Goal: Transaction & Acquisition: Download file/media

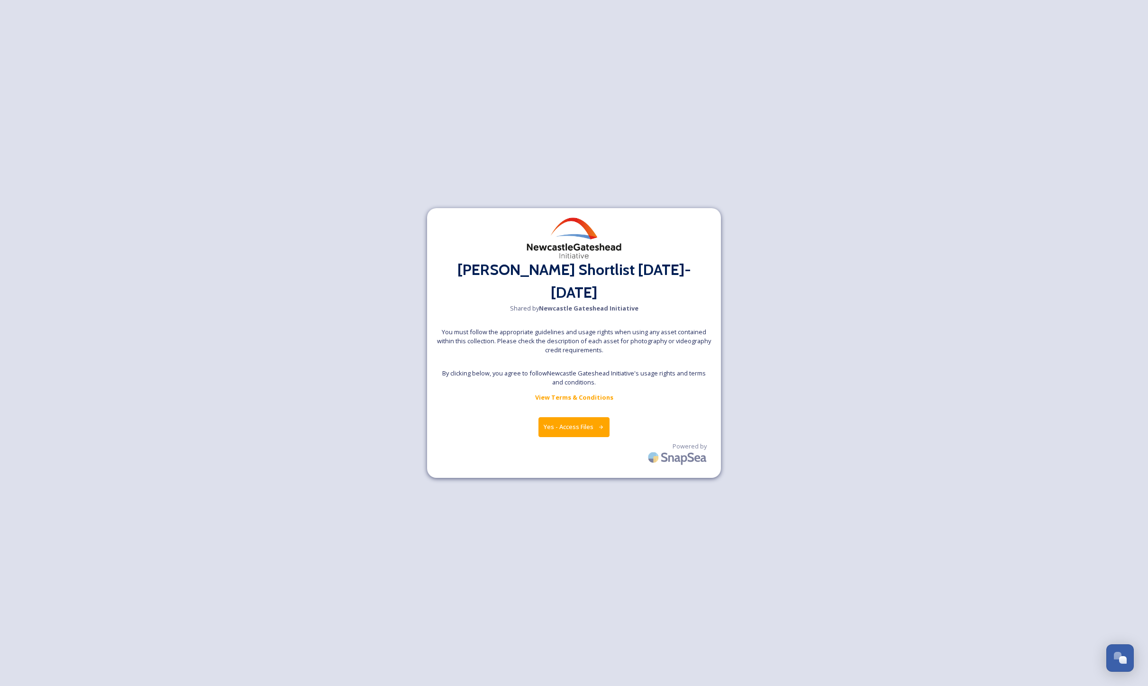
click at [567, 418] on button "Yes - Access Files" at bounding box center [574, 426] width 71 height 19
click at [577, 417] on button "Yes - Access Files" at bounding box center [574, 426] width 71 height 19
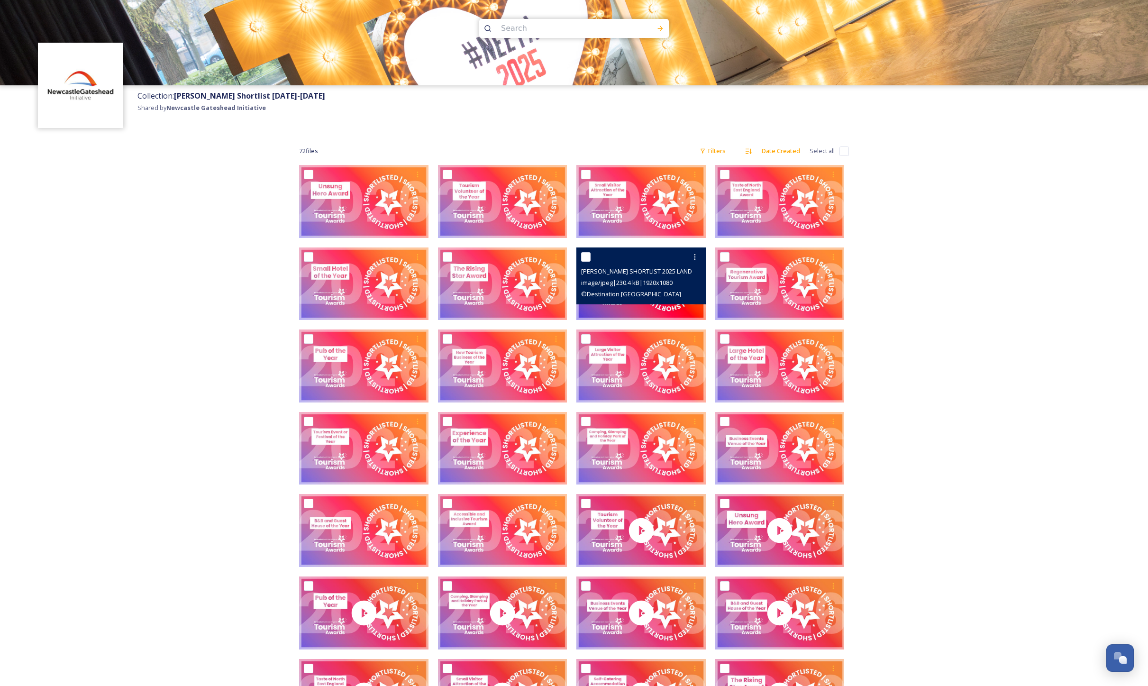
click at [587, 257] on input "checkbox" at bounding box center [585, 256] width 9 height 9
checkbox input "true"
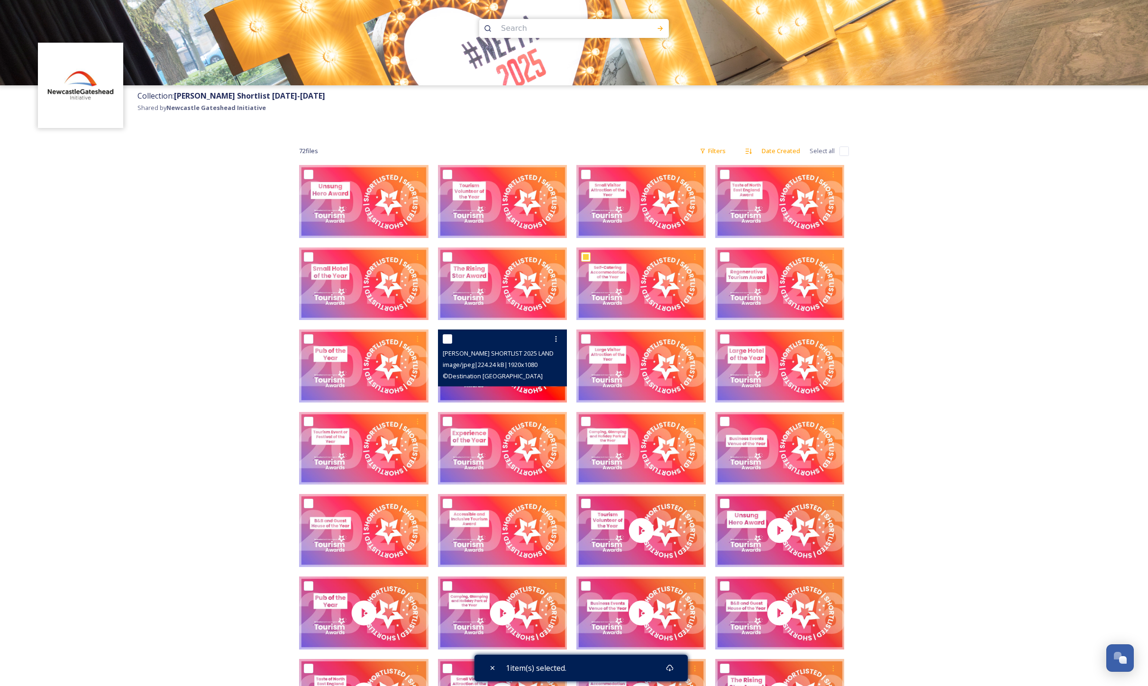
click at [449, 341] on input "checkbox" at bounding box center [447, 338] width 9 height 9
checkbox input "true"
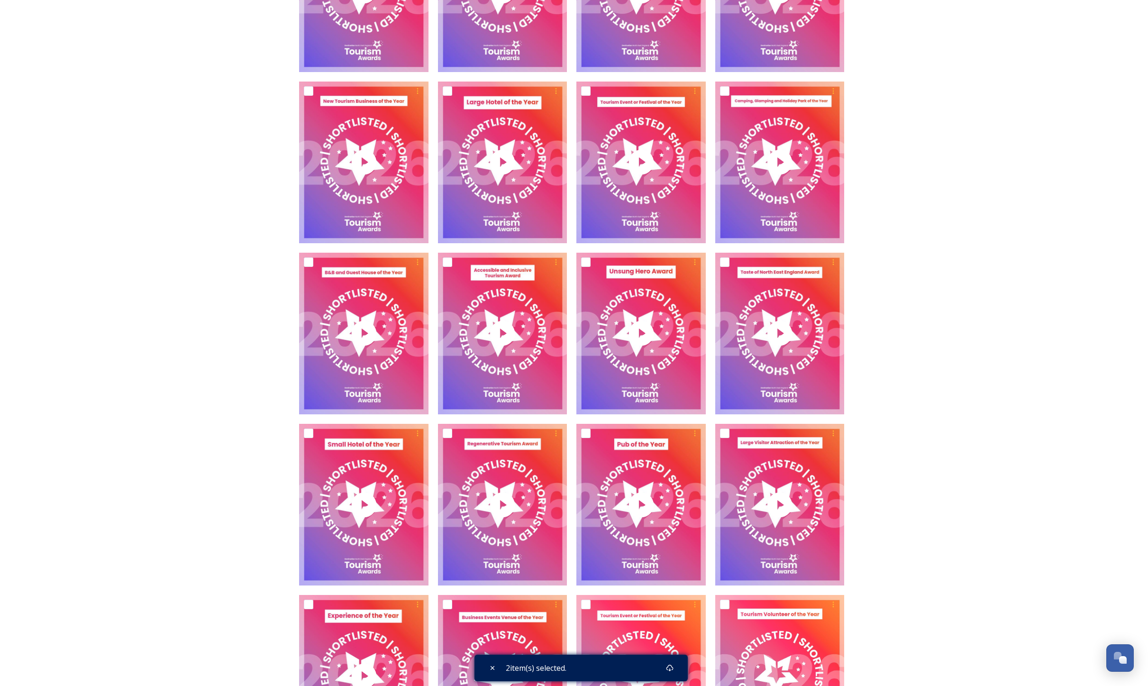
scroll to position [996, 0]
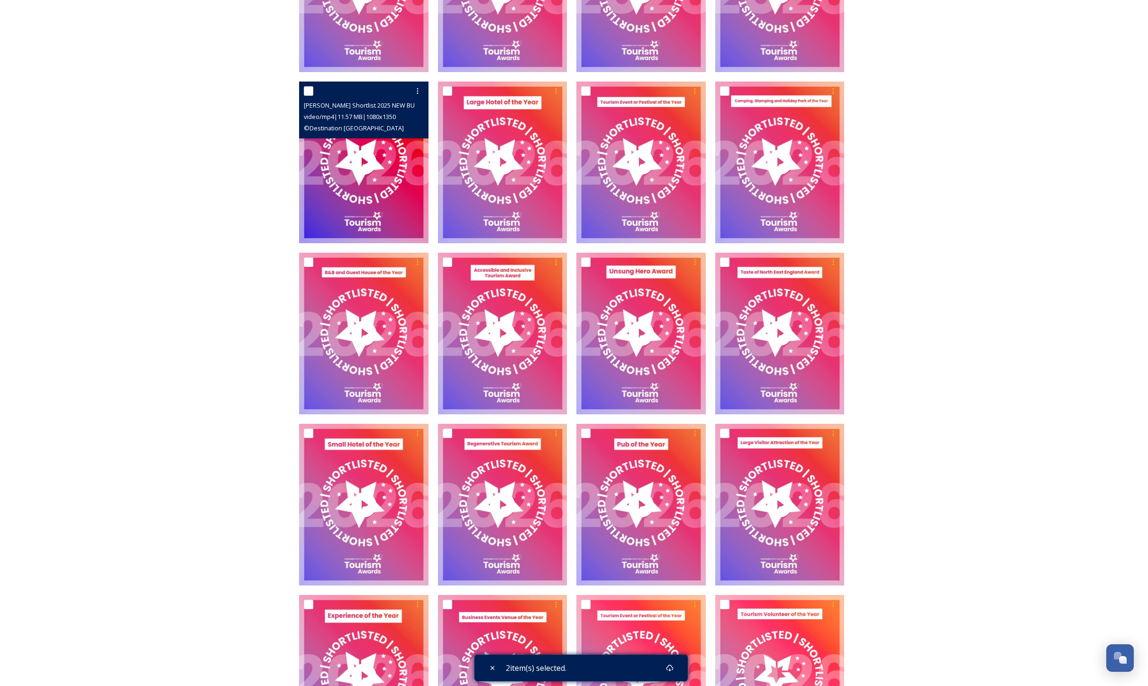
click at [307, 91] on input "checkbox" at bounding box center [308, 90] width 9 height 9
checkbox input "true"
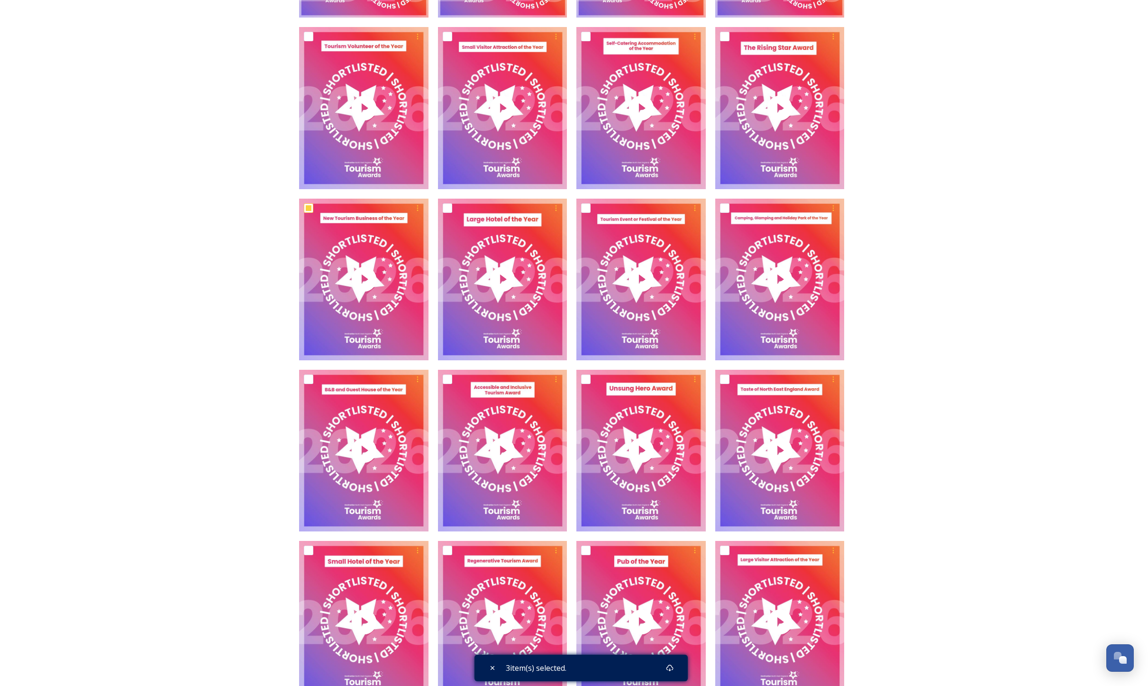
scroll to position [879, 0]
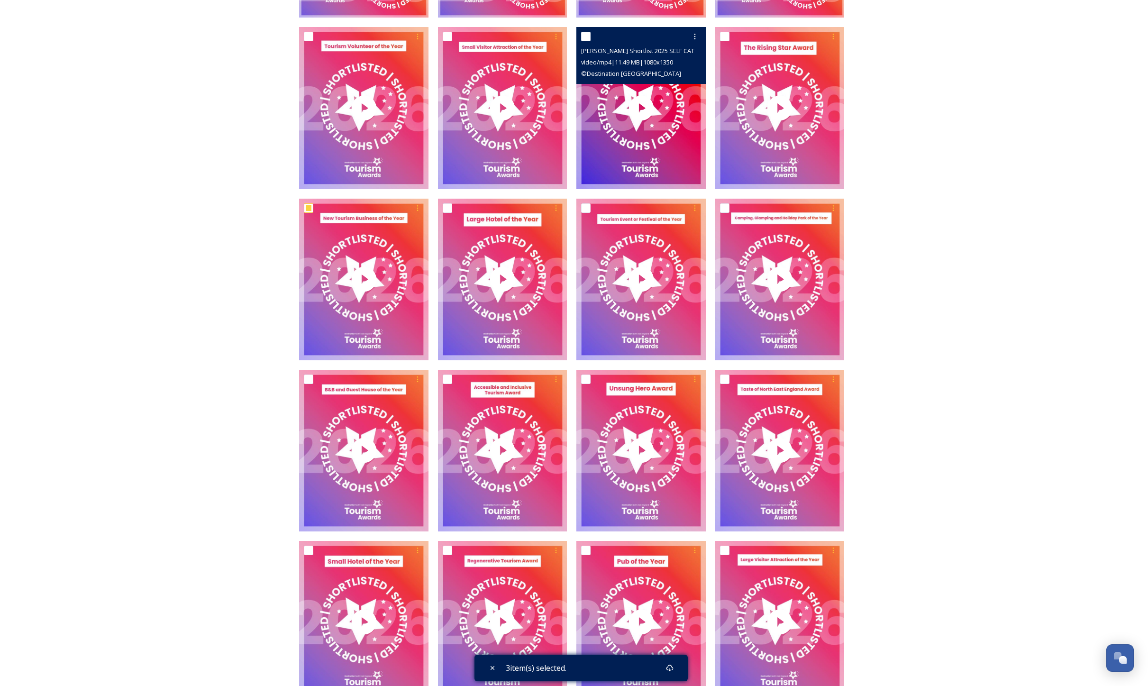
click at [586, 32] on input "checkbox" at bounding box center [585, 36] width 9 height 9
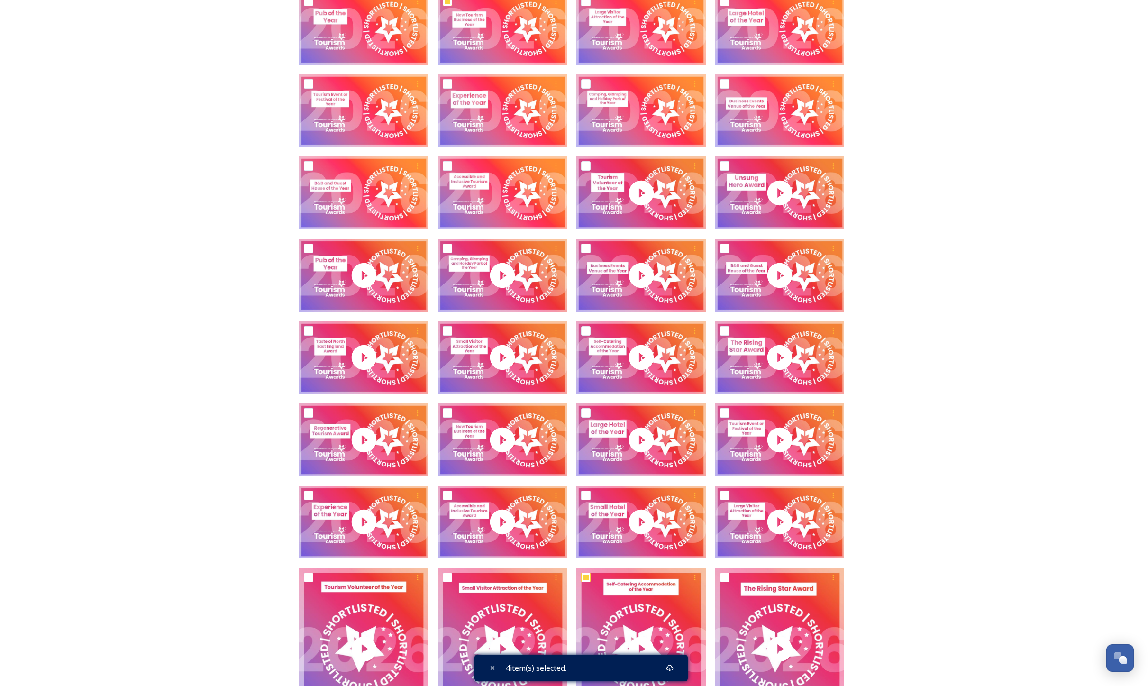
scroll to position [367, 0]
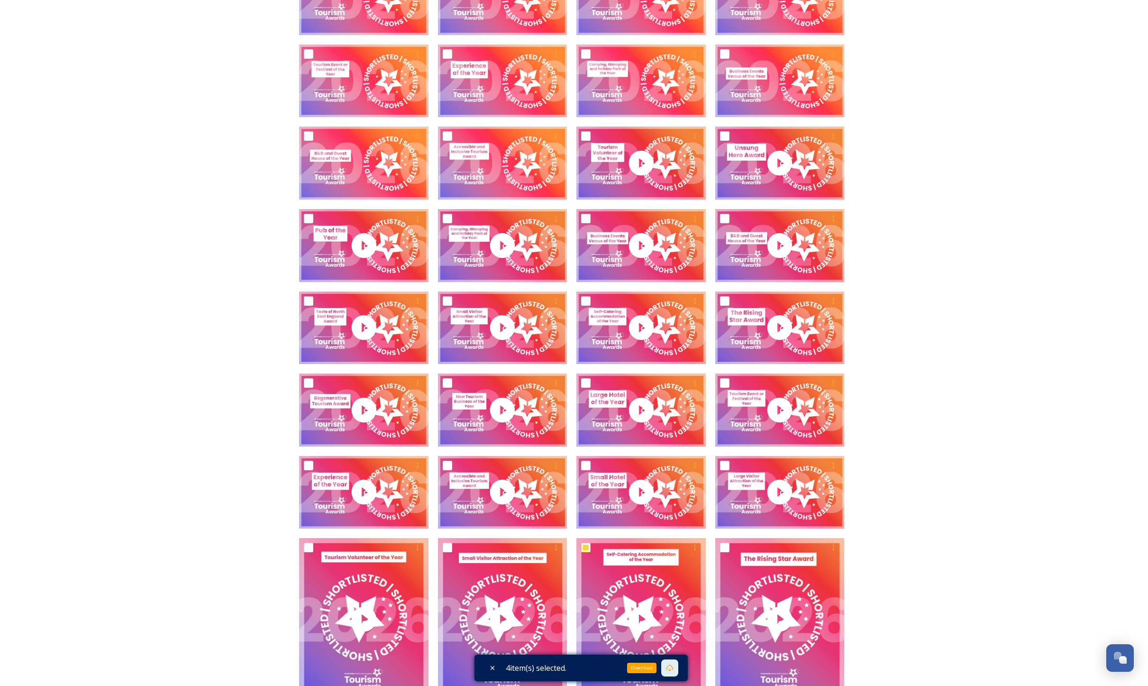
click at [674, 668] on icon at bounding box center [670, 668] width 8 height 8
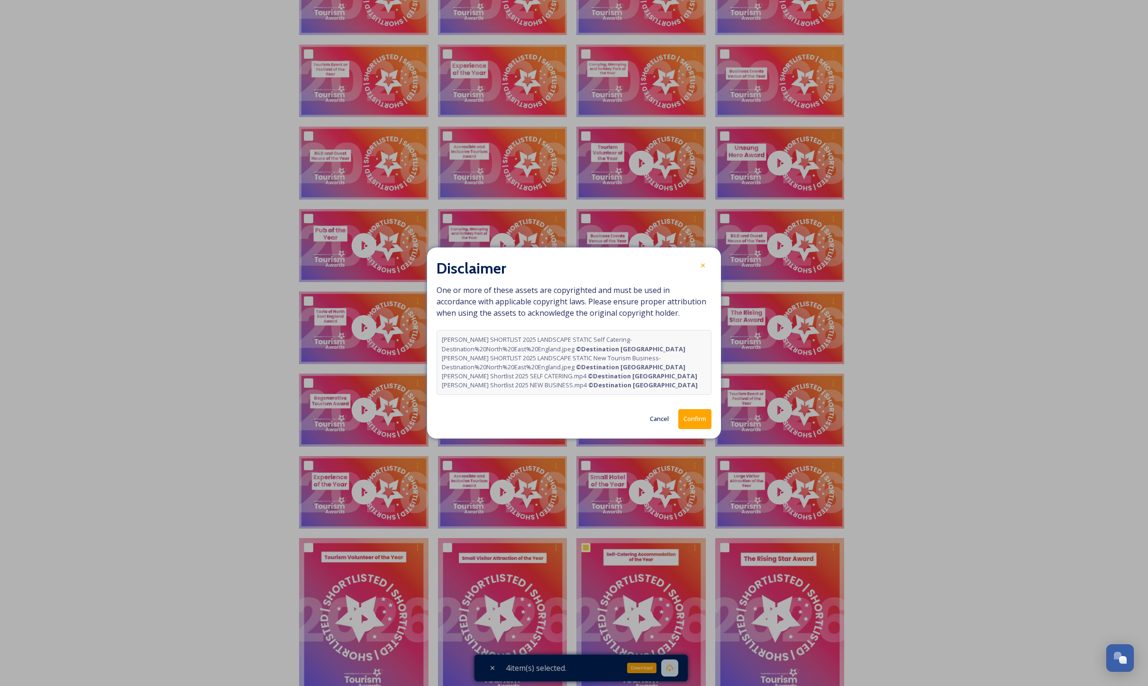
click at [688, 418] on button "Confirm" at bounding box center [695, 418] width 33 height 19
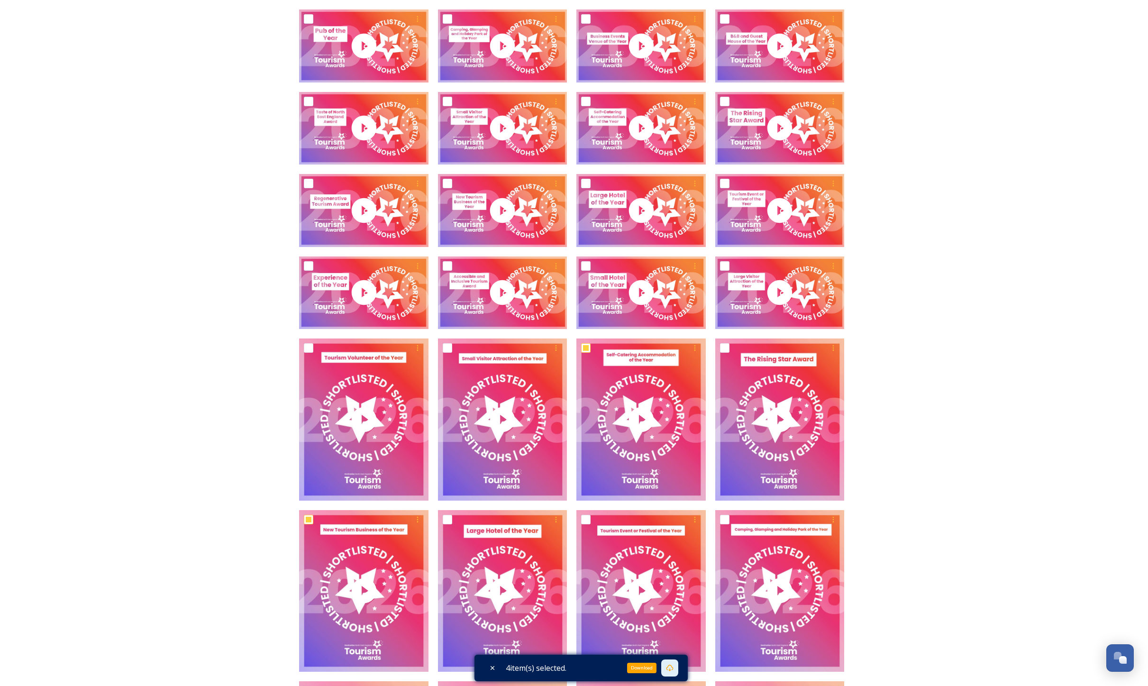
scroll to position [602, 0]
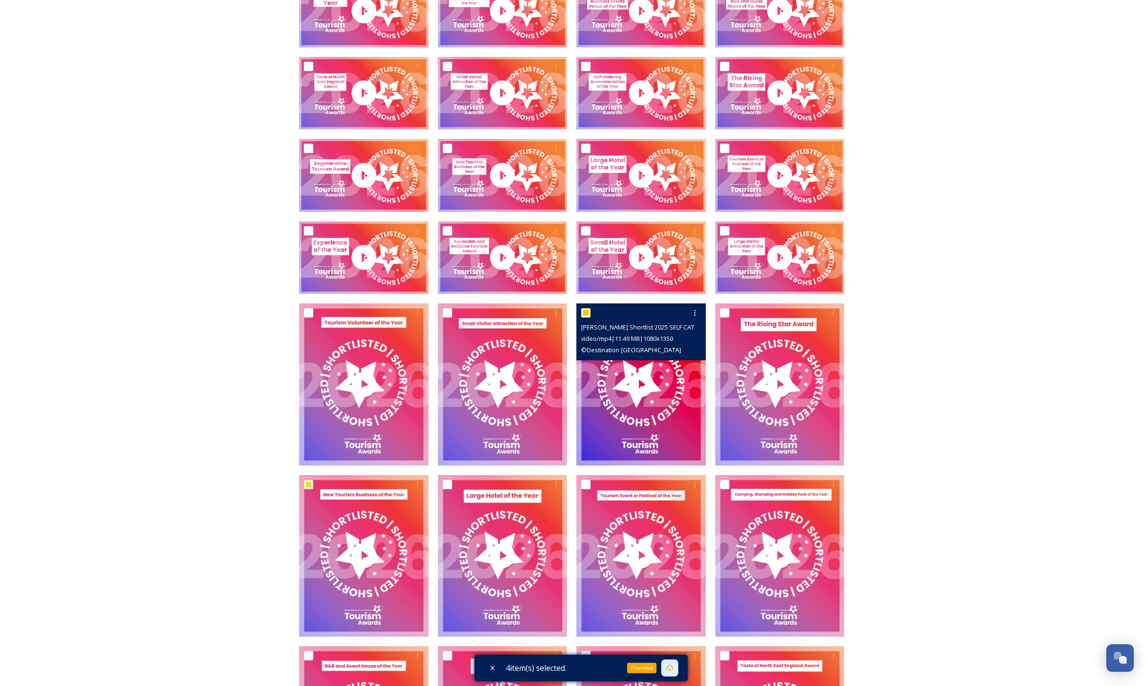
click at [584, 312] on input "checkbox" at bounding box center [585, 312] width 9 height 9
click at [583, 313] on input "checkbox" at bounding box center [585, 312] width 9 height 9
checkbox input "true"
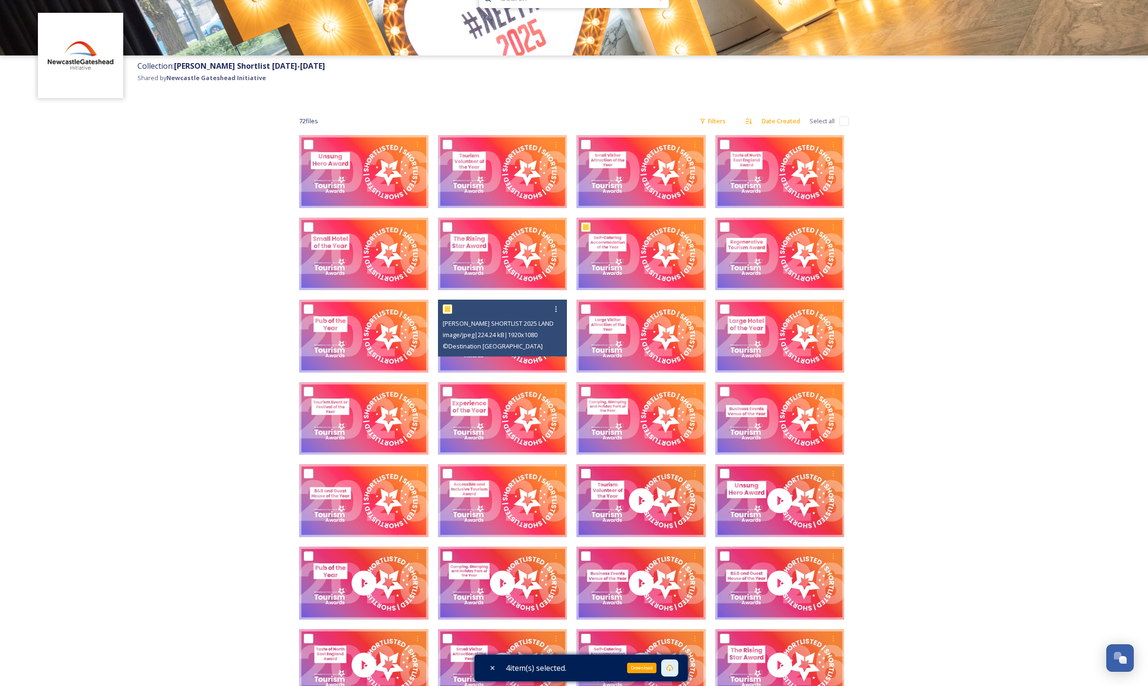
scroll to position [29, 0]
click at [449, 308] on input "checkbox" at bounding box center [447, 309] width 9 height 9
checkbox input "false"
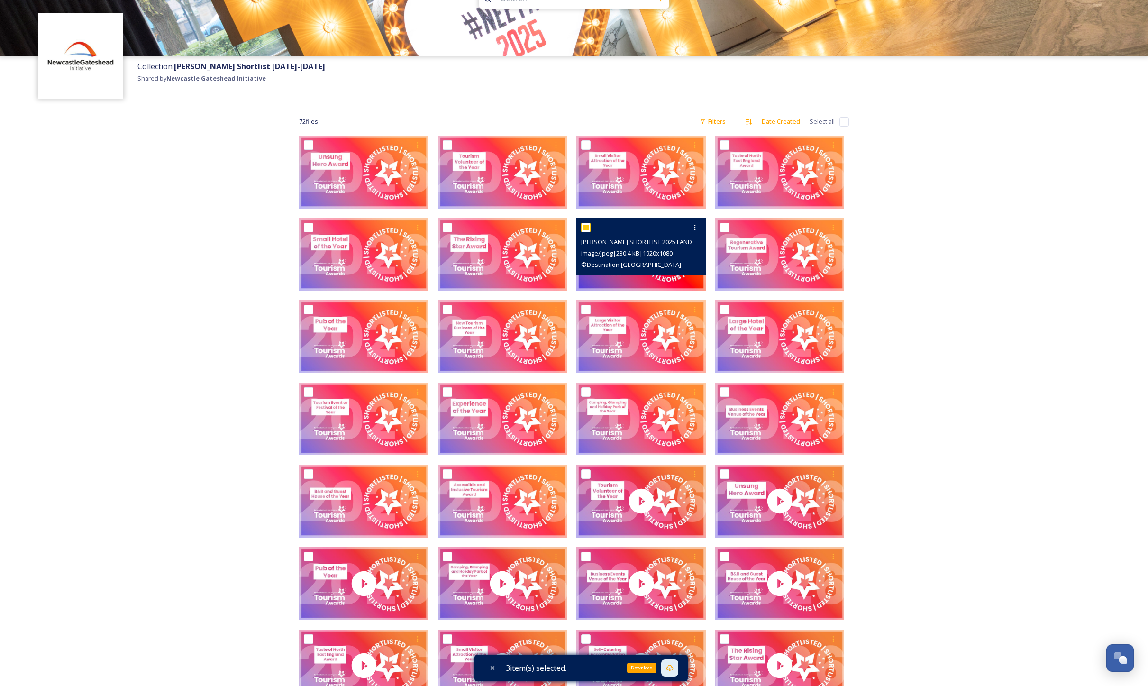
click at [588, 228] on input "checkbox" at bounding box center [585, 227] width 9 height 9
checkbox input "true"
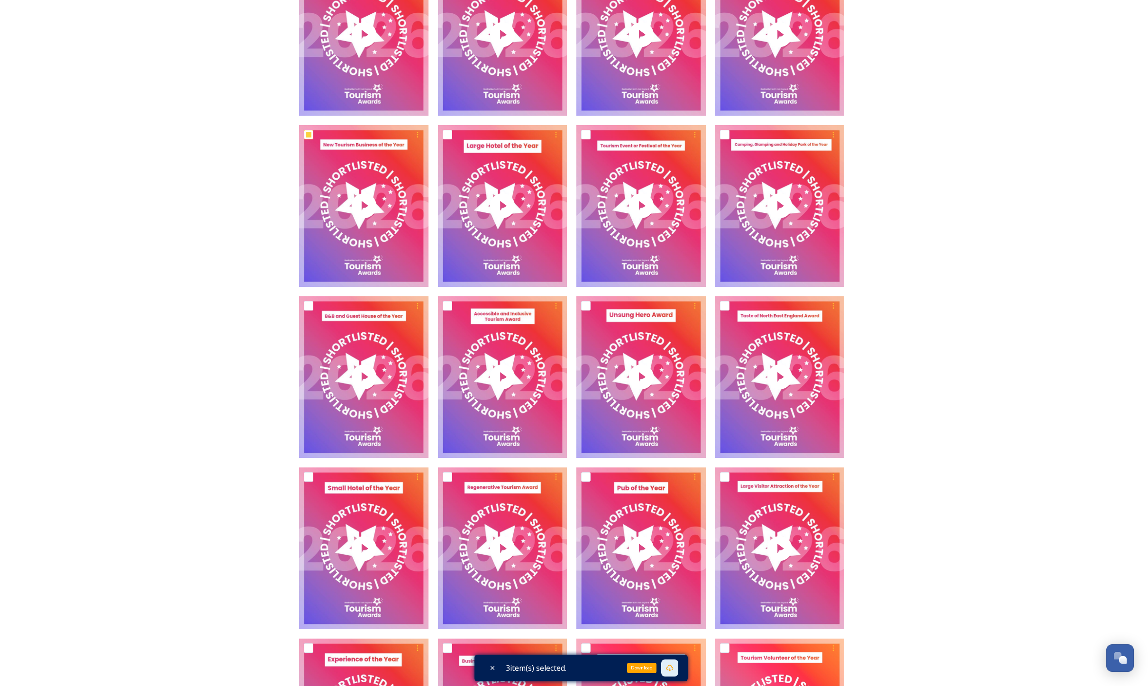
scroll to position [952, 0]
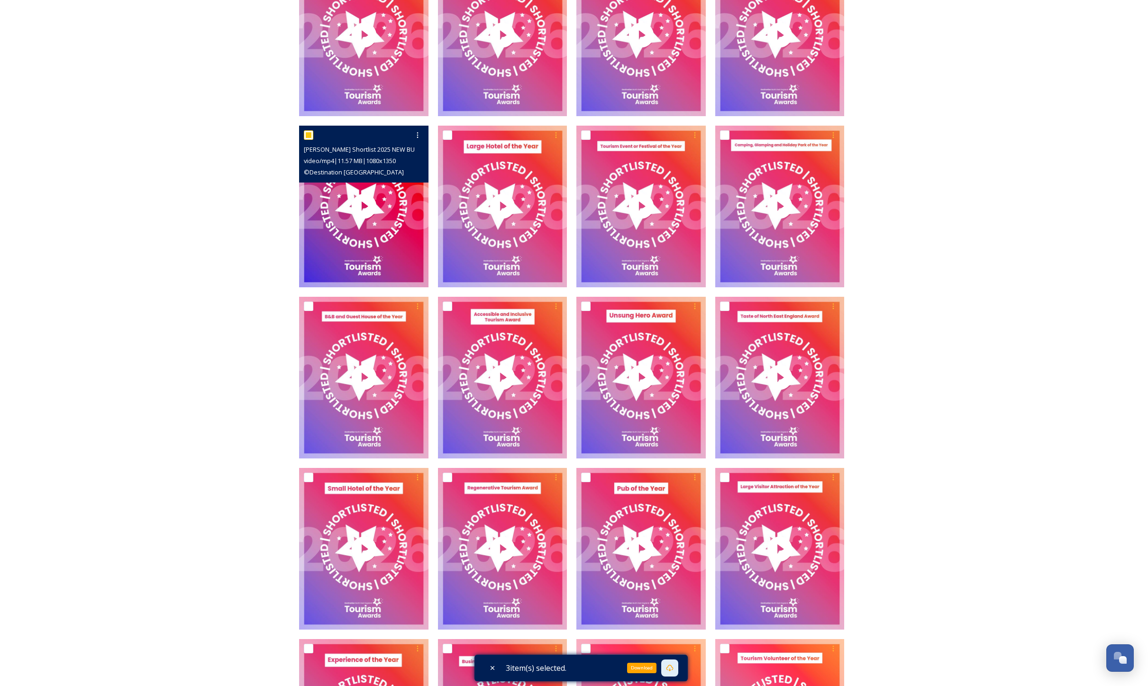
click at [303, 132] on div "[PERSON_NAME] Shortlist 2025 NEW BUSINESS.mp4 video/mp4 | 11.57 MB | 1080 x 135…" at bounding box center [363, 154] width 129 height 57
click at [308, 133] on input "checkbox" at bounding box center [308, 134] width 9 height 9
checkbox input "false"
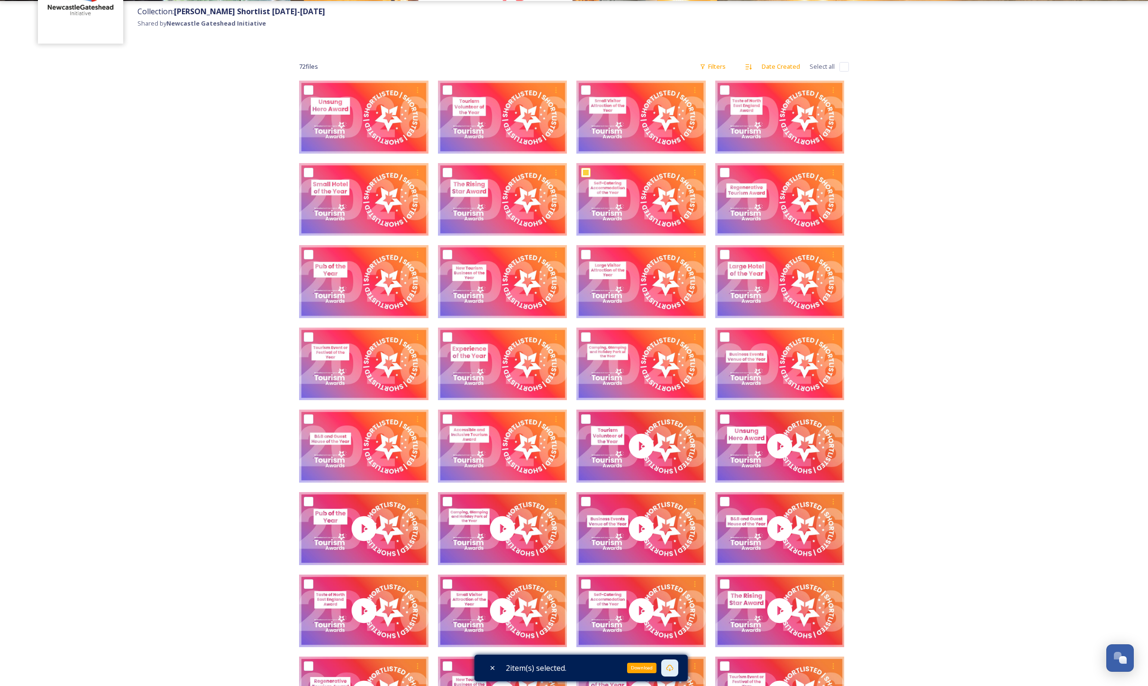
scroll to position [82, 0]
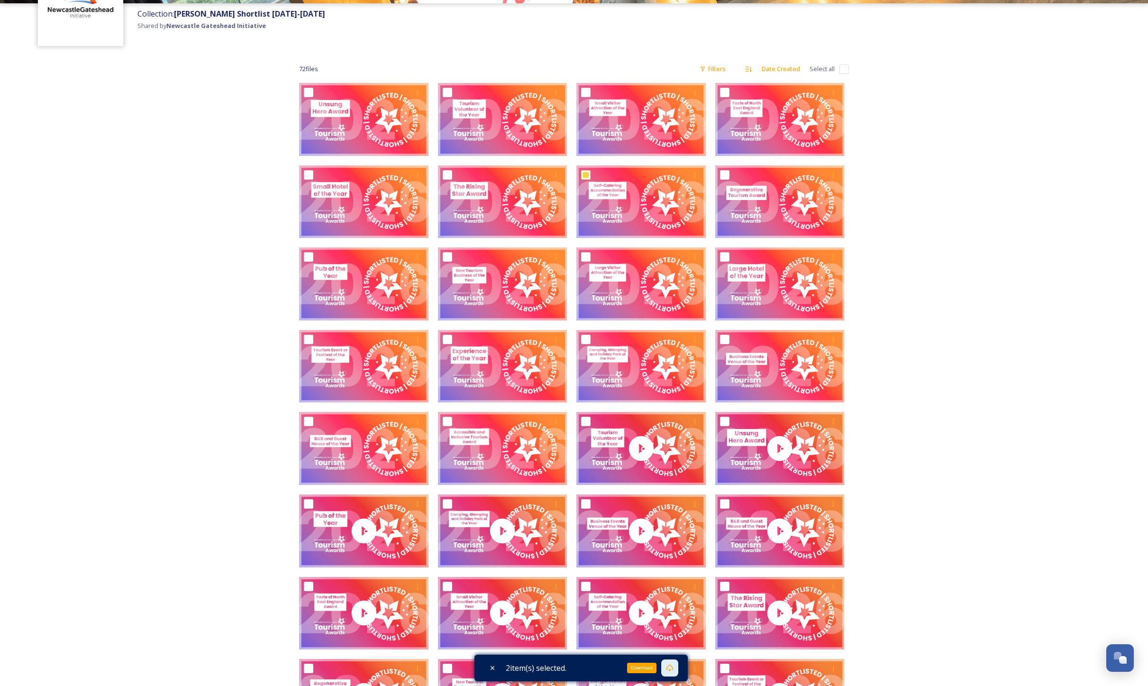
click at [638, 666] on div "Download" at bounding box center [641, 668] width 29 height 10
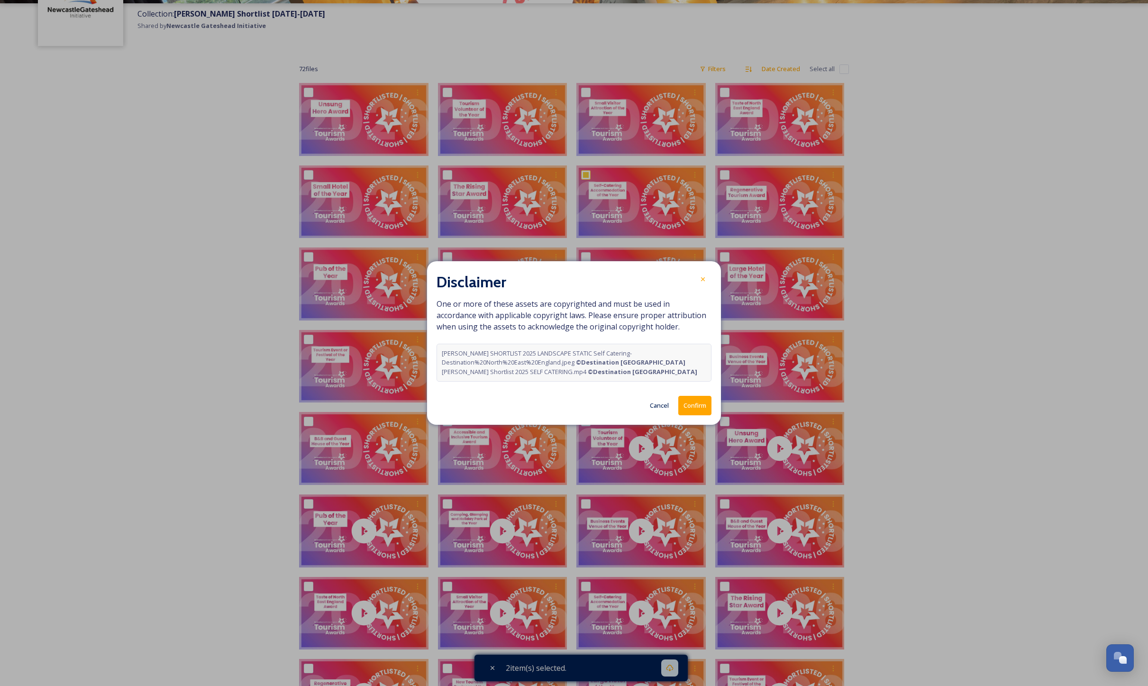
click at [689, 407] on button "Confirm" at bounding box center [695, 405] width 33 height 19
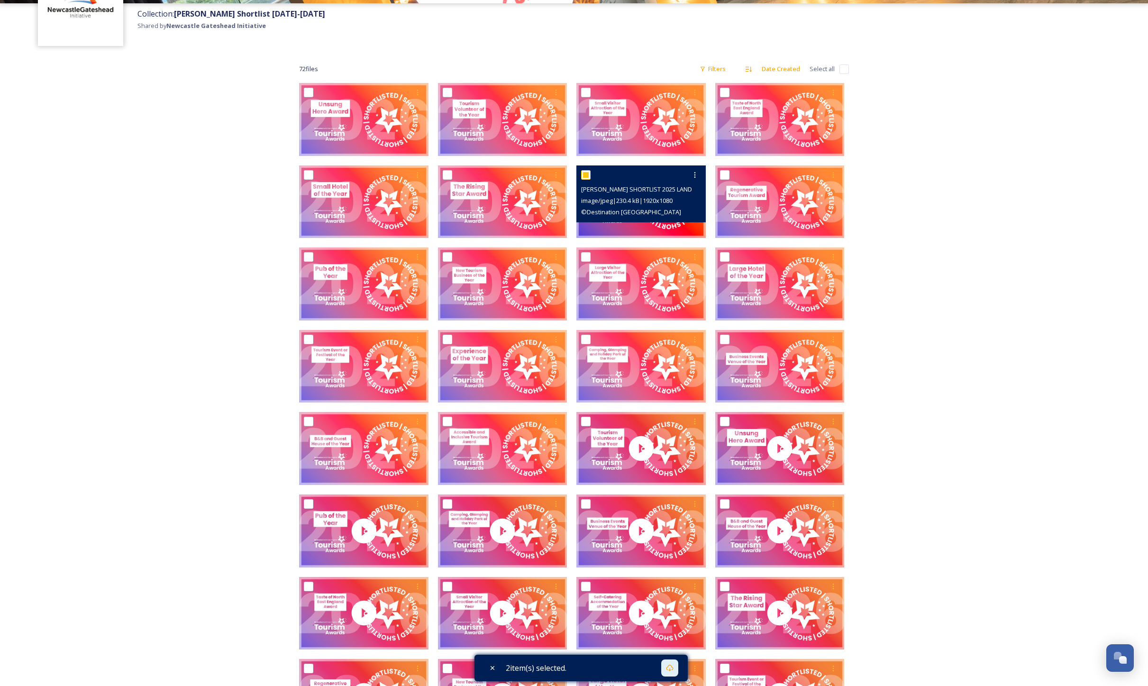
click at [587, 176] on input "checkbox" at bounding box center [585, 174] width 9 height 9
checkbox input "false"
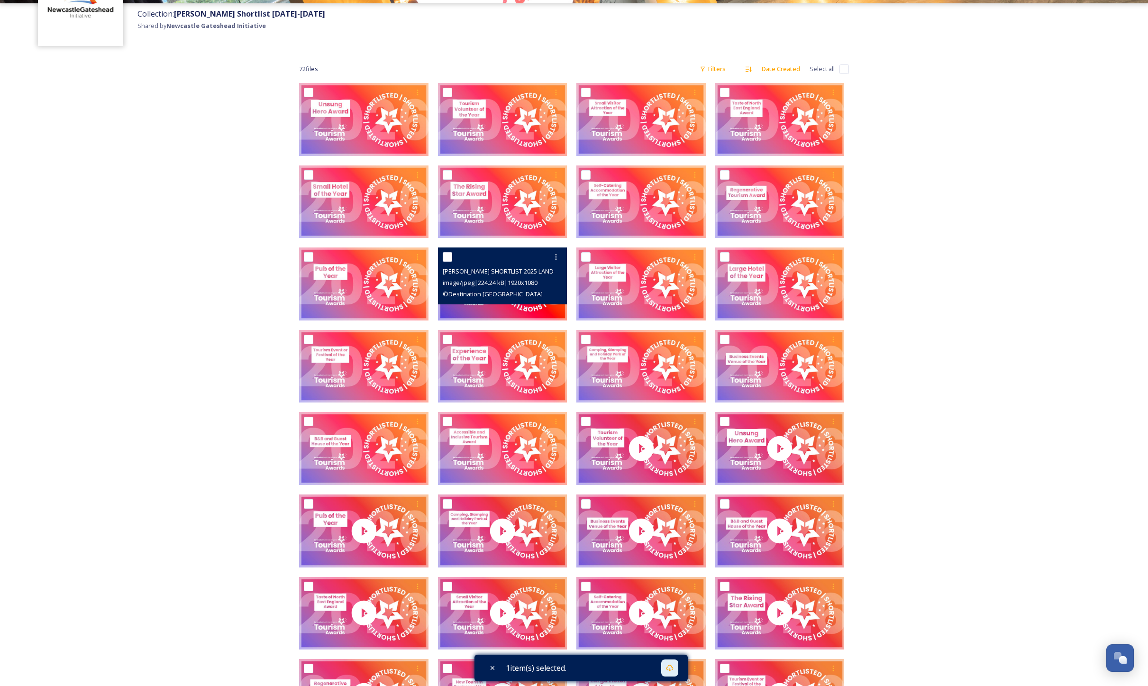
click at [449, 254] on input "checkbox" at bounding box center [447, 256] width 9 height 9
checkbox input "true"
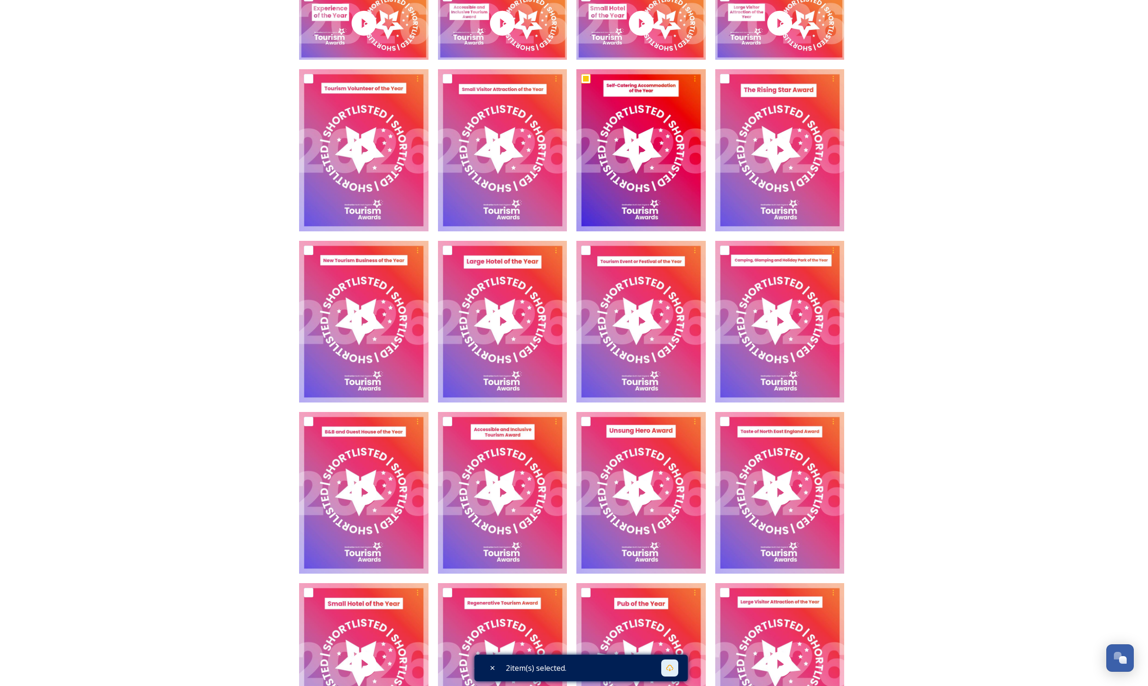
scroll to position [840, 0]
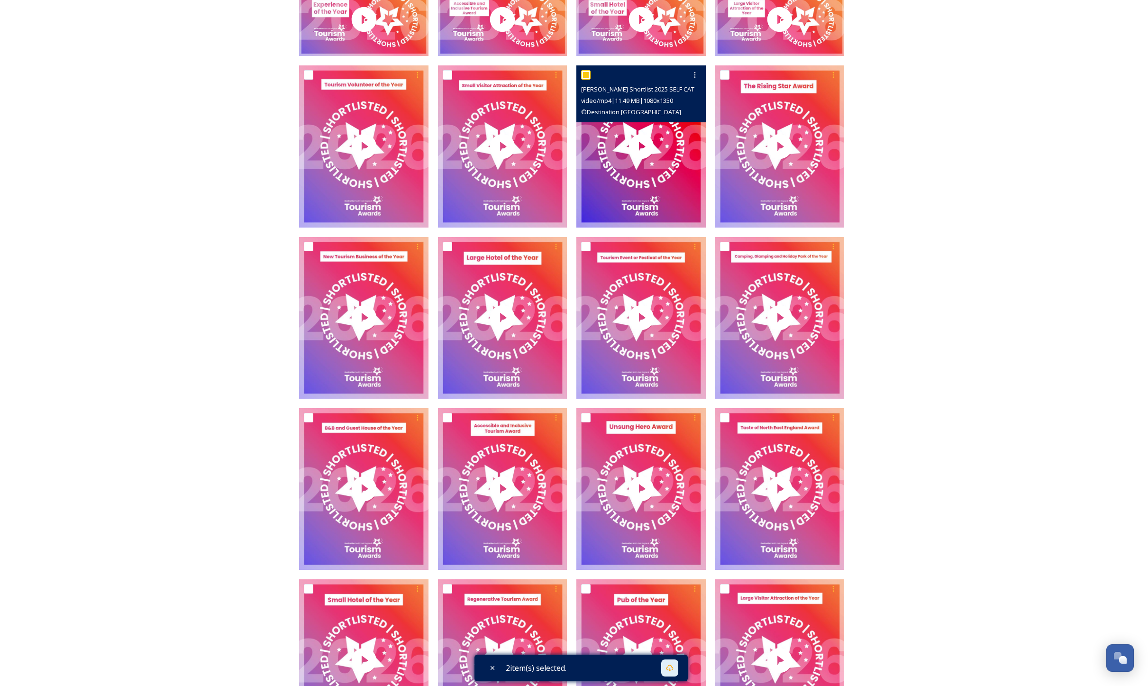
click at [588, 75] on input "checkbox" at bounding box center [585, 74] width 9 height 9
checkbox input "false"
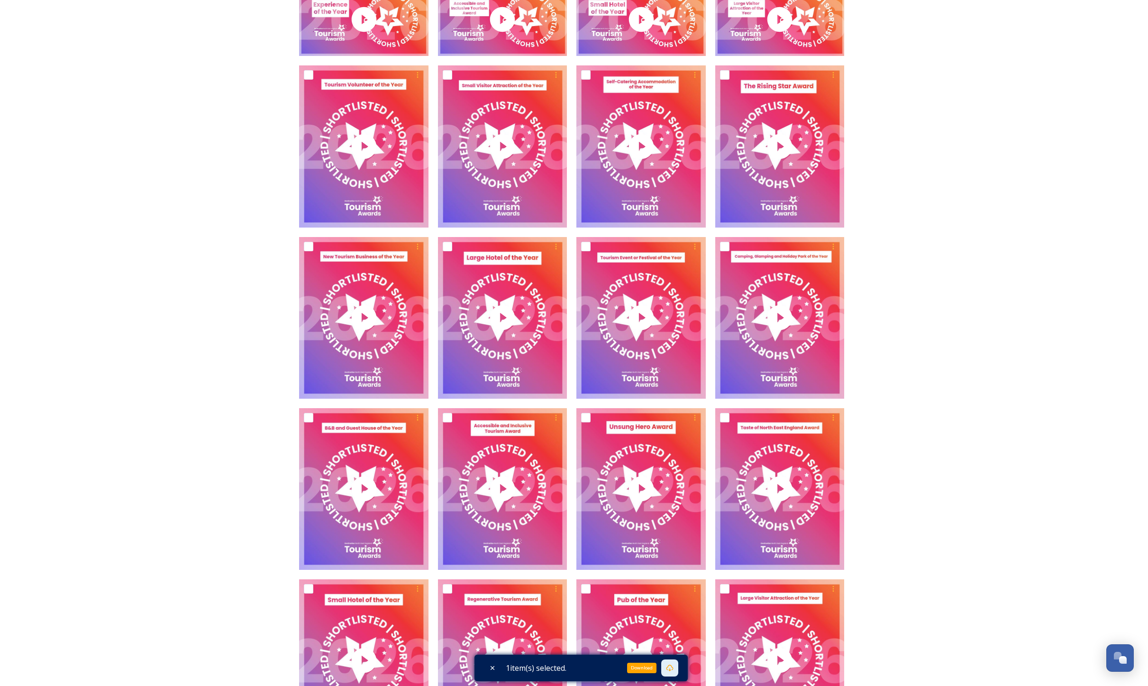
click at [673, 669] on icon at bounding box center [670, 668] width 7 height 7
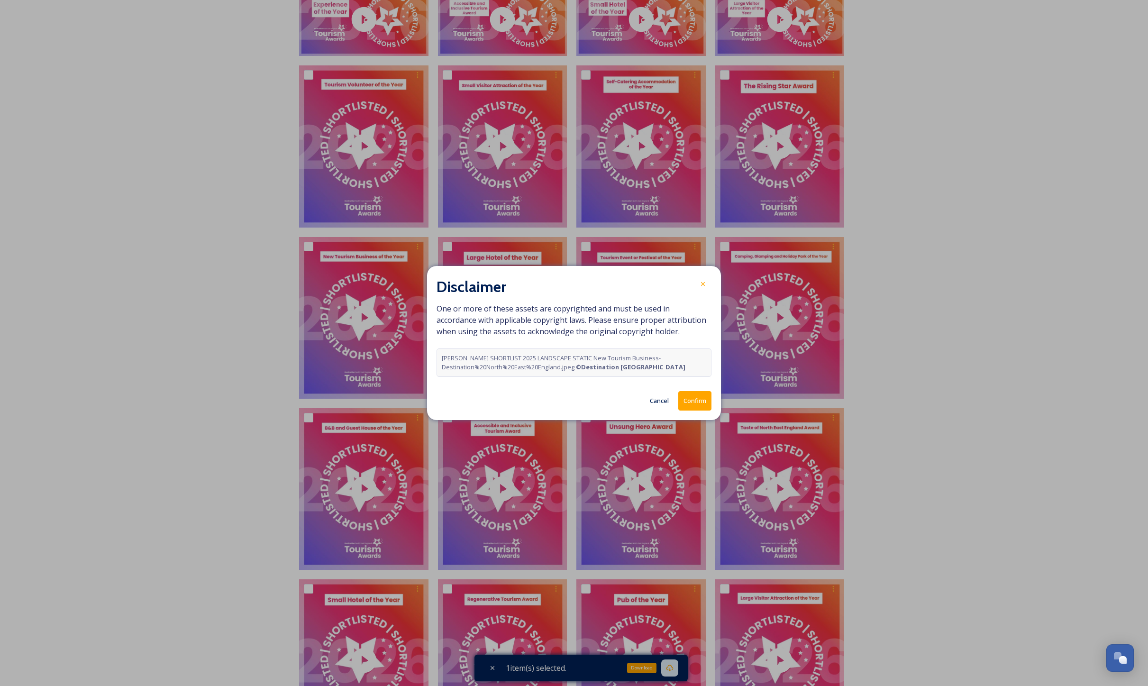
click at [690, 400] on button "Confirm" at bounding box center [695, 400] width 33 height 19
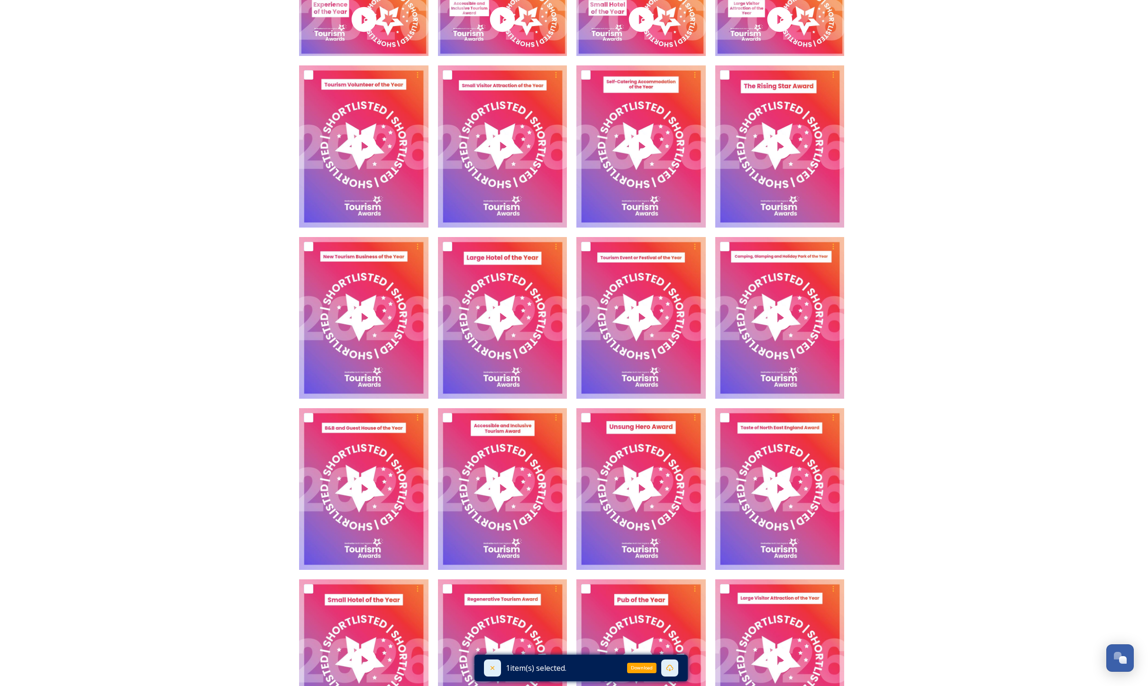
scroll to position [840, 0]
click at [491, 669] on icon at bounding box center [493, 668] width 8 height 8
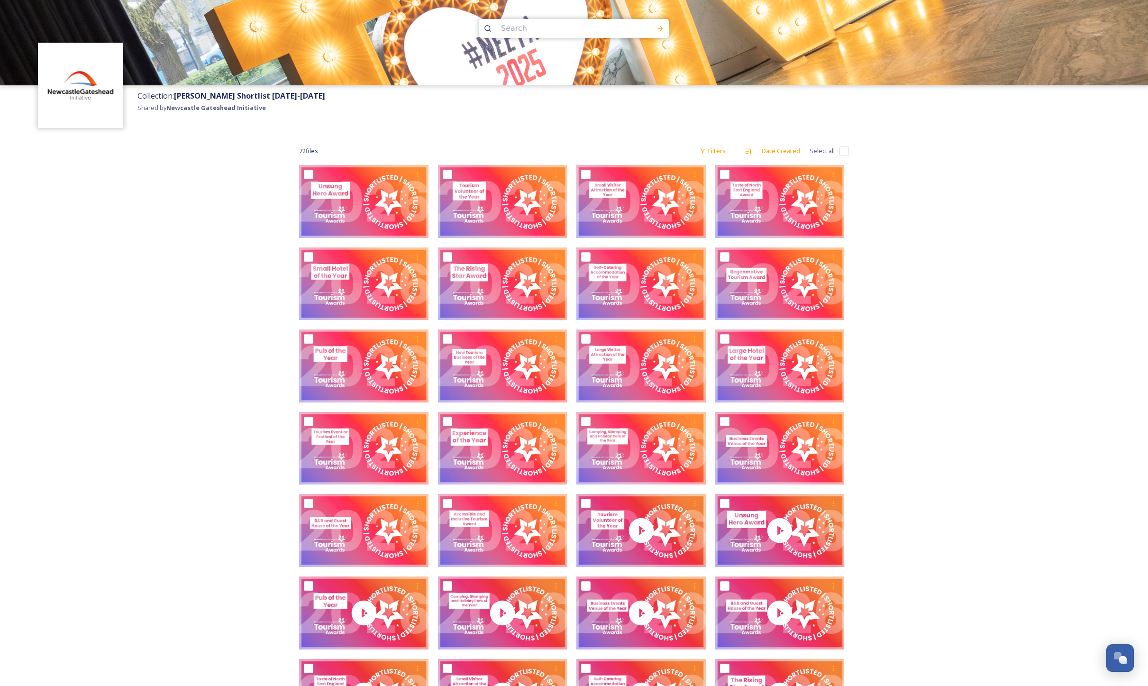
scroll to position [0, 0]
click at [448, 340] on input "checkbox" at bounding box center [447, 338] width 9 height 9
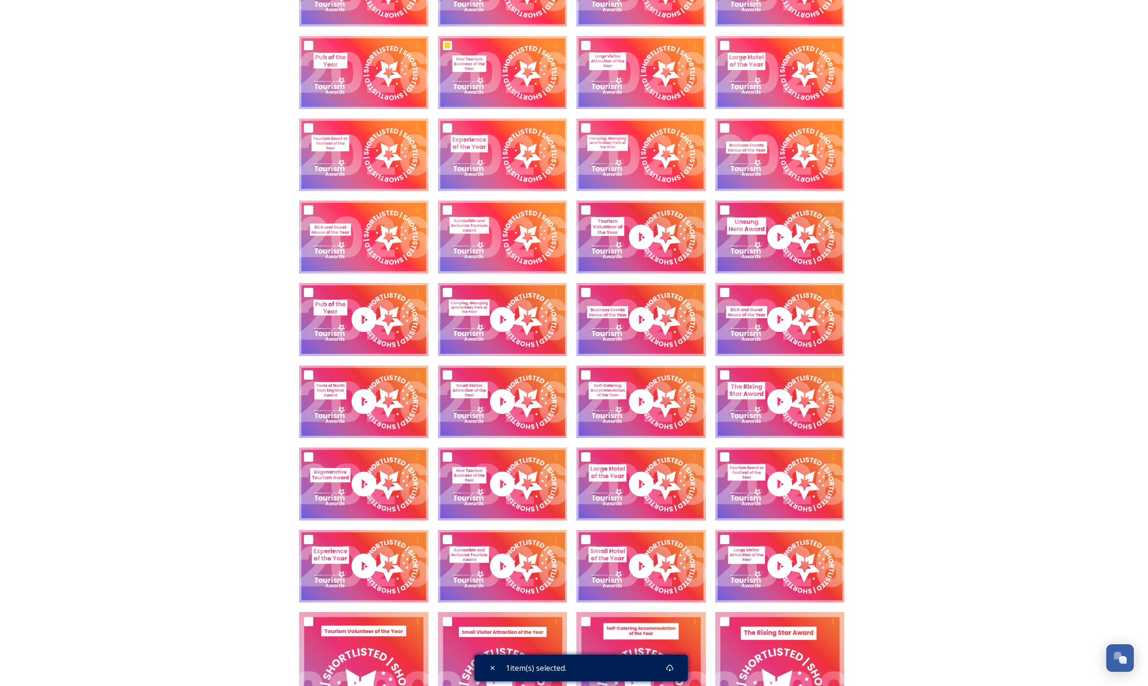
scroll to position [307, 0]
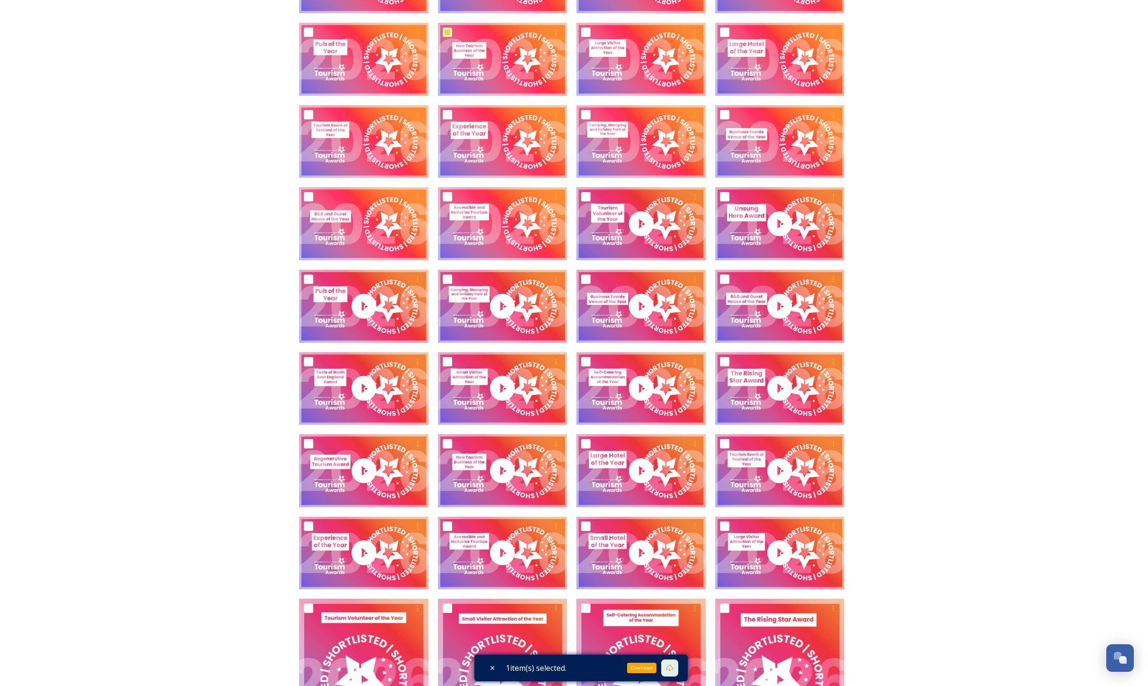
click at [667, 666] on div "Download" at bounding box center [669, 668] width 17 height 17
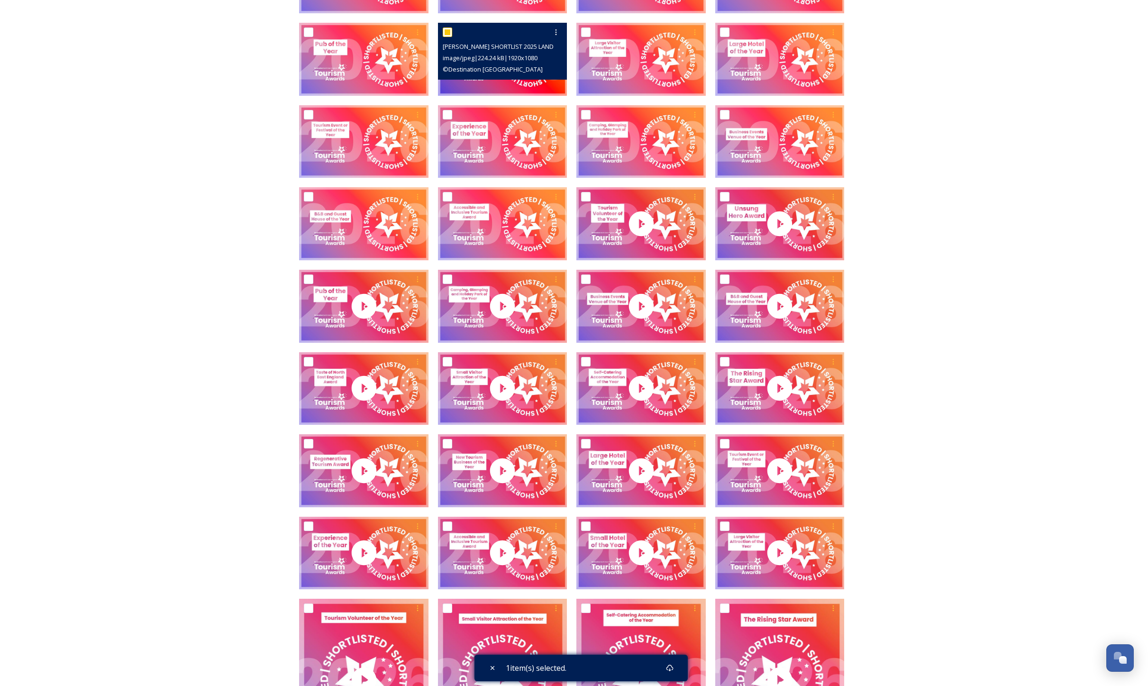
drag, startPoint x: 672, startPoint y: 682, endPoint x: 445, endPoint y: 31, distance: 690.0
click at [445, 31] on input "checkbox" at bounding box center [447, 32] width 9 height 9
checkbox input "false"
click at [521, 84] on img at bounding box center [502, 59] width 129 height 73
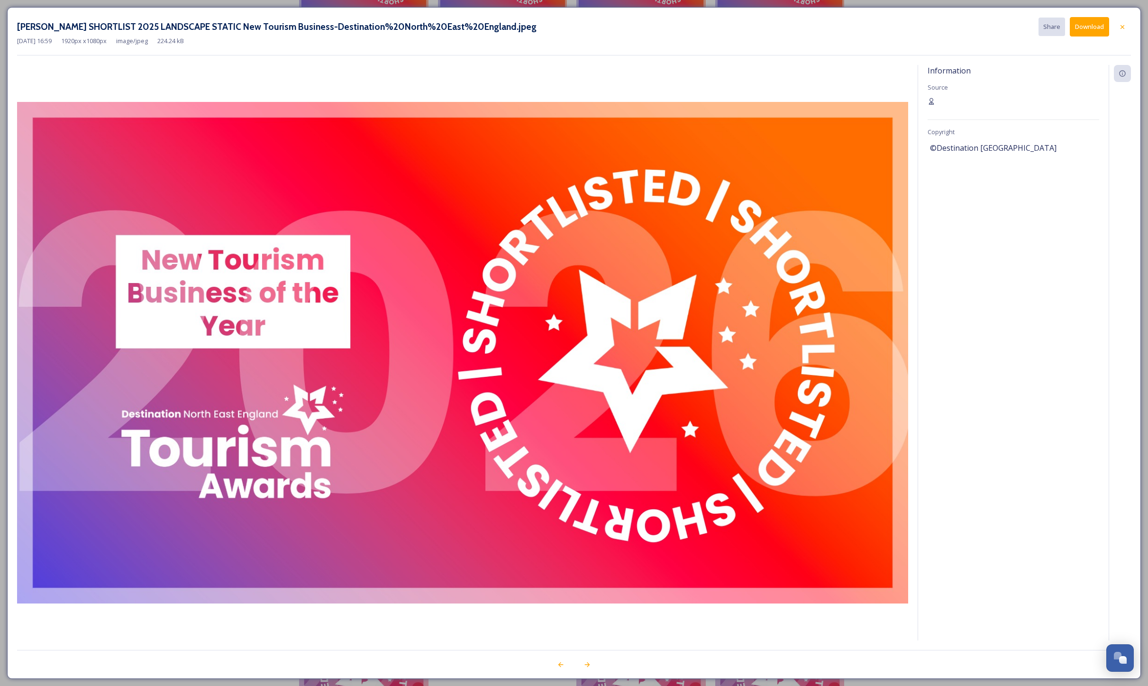
click at [1084, 27] on button "Download" at bounding box center [1089, 26] width 39 height 19
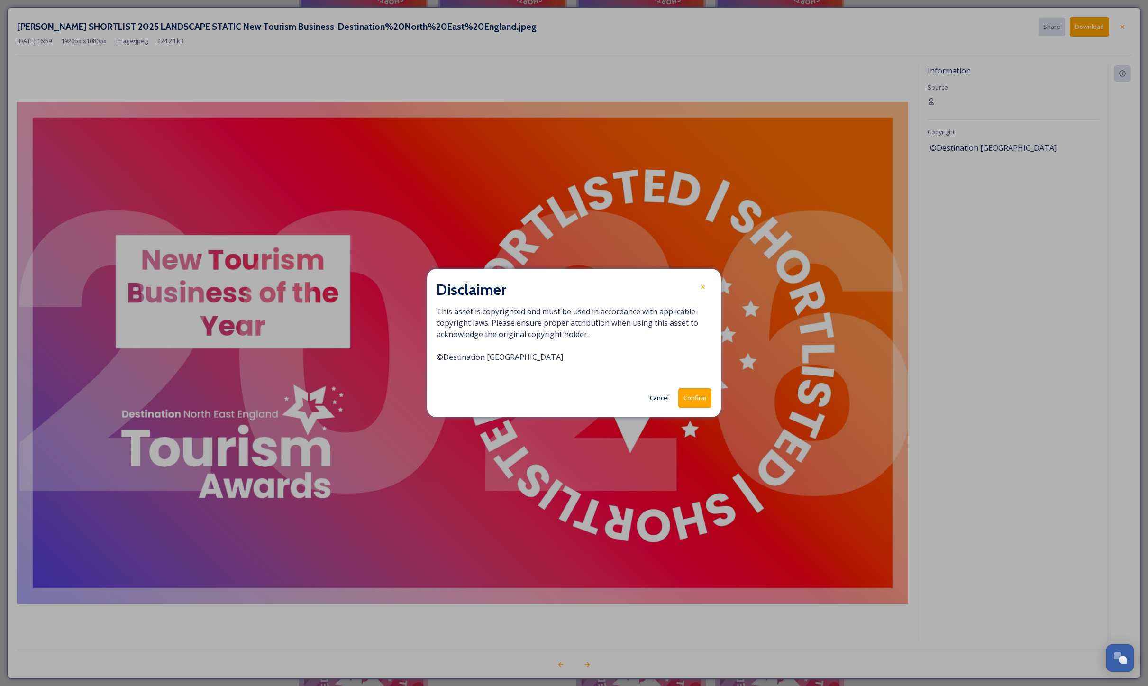
click at [691, 398] on button "Confirm" at bounding box center [695, 397] width 33 height 19
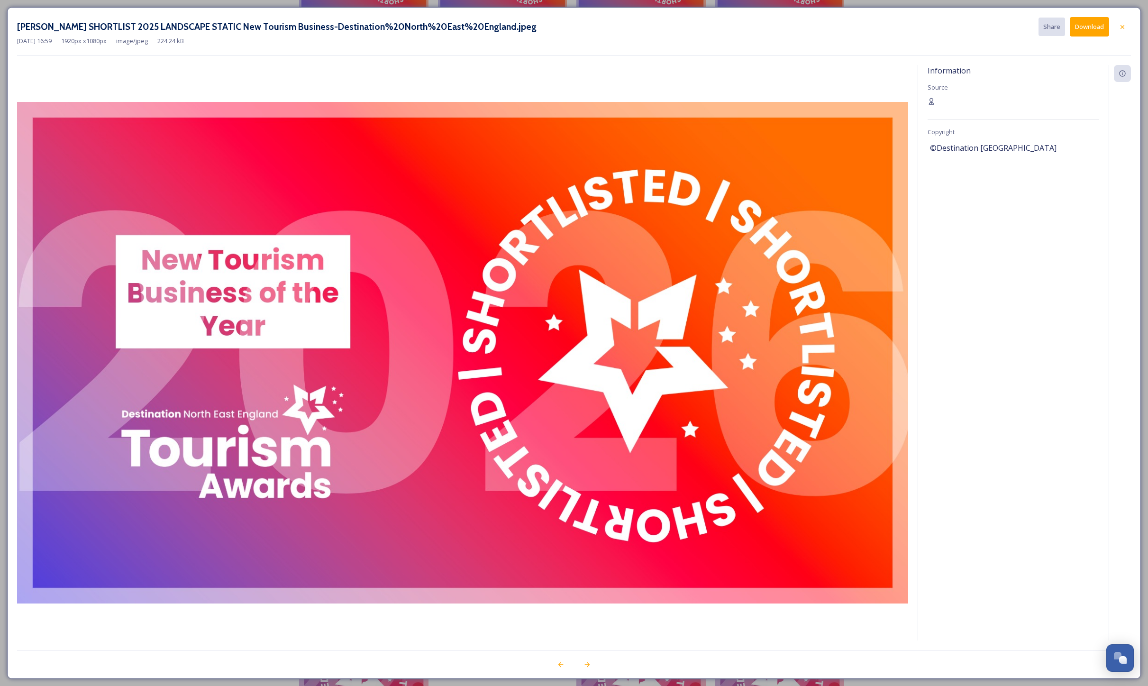
scroll to position [316, 0]
